Goal: Find specific page/section: Find specific page/section

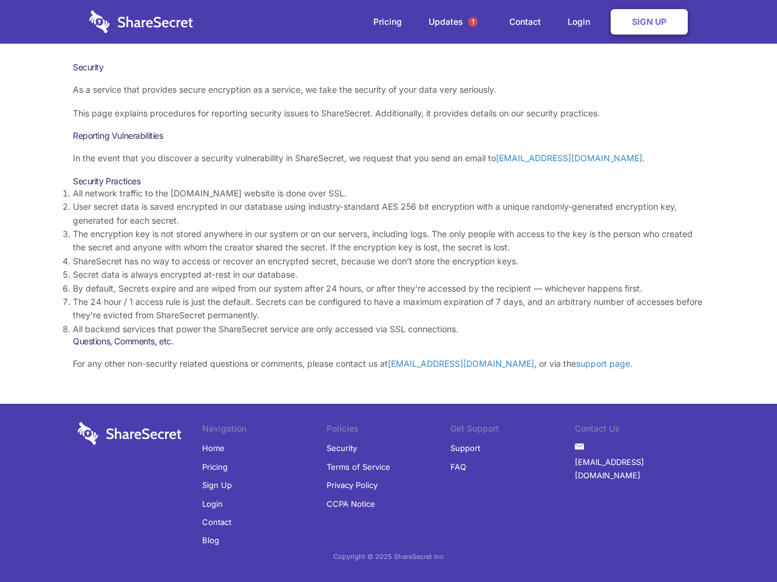
click at [388, 291] on li "By default, Secrets expire and are wiped from our system after 24 hours, or aft…" at bounding box center [388, 288] width 631 height 13
click at [473, 22] on span "1" at bounding box center [473, 22] width 10 height 10
